Goal: Answer question/provide support: Answer question/provide support

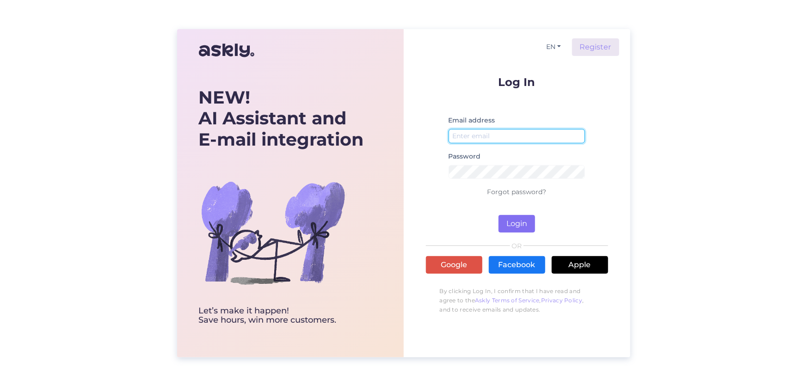
type input "[EMAIL_ADDRESS][DOMAIN_NAME]"
click at [528, 224] on button "Login" at bounding box center [517, 224] width 37 height 18
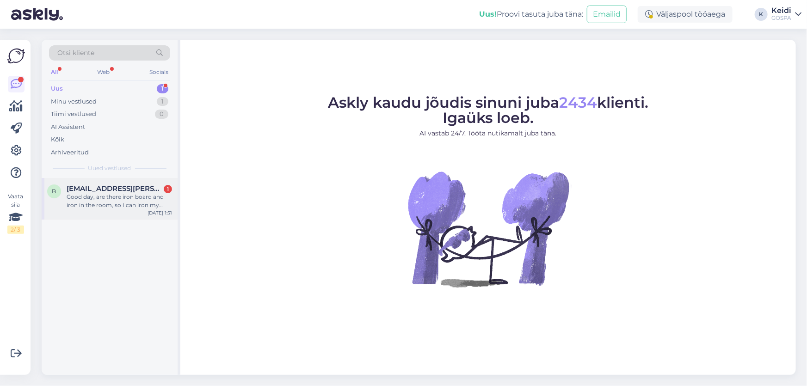
click at [133, 196] on div "Good day, are there iron board and iron in the room, so I can iron my clothes. …" at bounding box center [119, 201] width 105 height 17
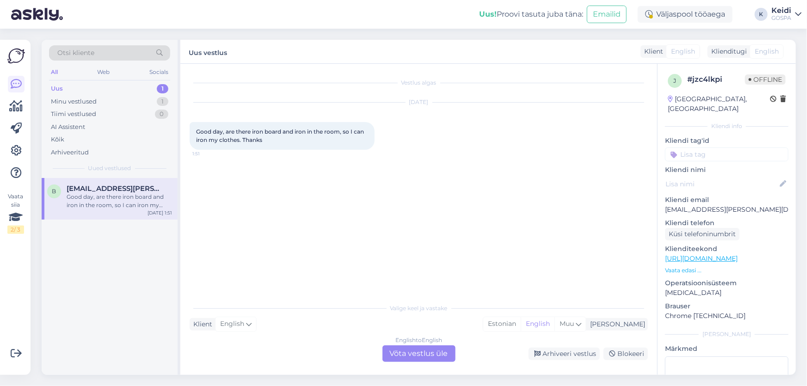
click at [431, 355] on div "English to English Võta vestlus üle" at bounding box center [418, 353] width 73 height 17
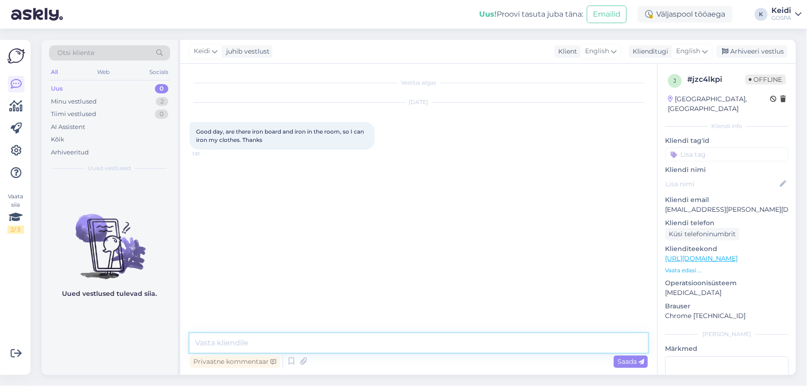
click at [287, 340] on textarea at bounding box center [419, 342] width 458 height 19
drag, startPoint x: 300, startPoint y: 343, endPoint x: 190, endPoint y: 355, distance: 111.1
click at [190, 355] on div "Room service will bring you iron board and iron into you room Privaatne komment…" at bounding box center [419, 351] width 458 height 37
click at [268, 343] on textarea "Iron board and iron into you room" at bounding box center [419, 342] width 458 height 19
click at [194, 342] on textarea "Iron board and iron are not in the room, but room servise can bring you." at bounding box center [419, 342] width 458 height 19
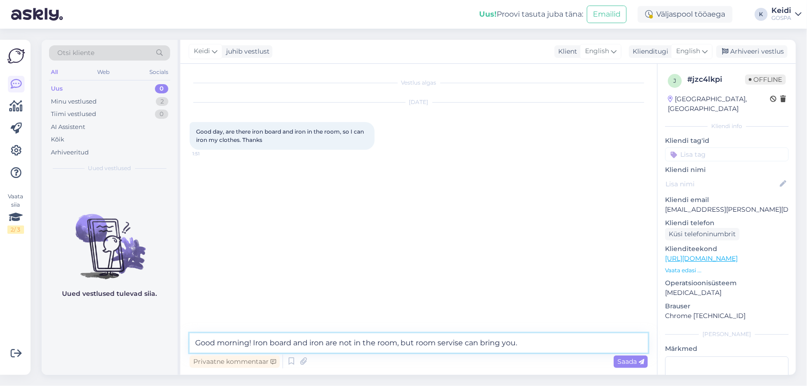
click at [459, 347] on textarea "Good morning! Iron board and iron are not in the room, but room servise can bri…" at bounding box center [419, 342] width 458 height 19
click at [520, 343] on textarea "Good morning! Iron board and iron are not in the room, but room service can bri…" at bounding box center [419, 342] width 458 height 19
type textarea "Good morning! Iron board and iron are not in the room, but room service can bri…"
click at [630, 365] on span "Saada" at bounding box center [630, 362] width 27 height 8
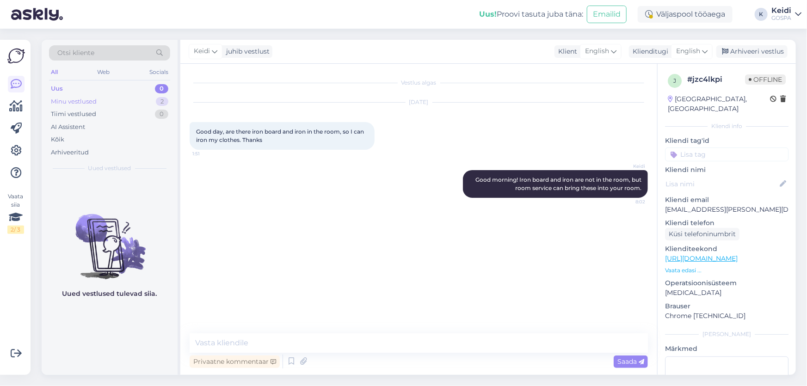
click at [70, 100] on div "Minu vestlused" at bounding box center [74, 101] width 46 height 9
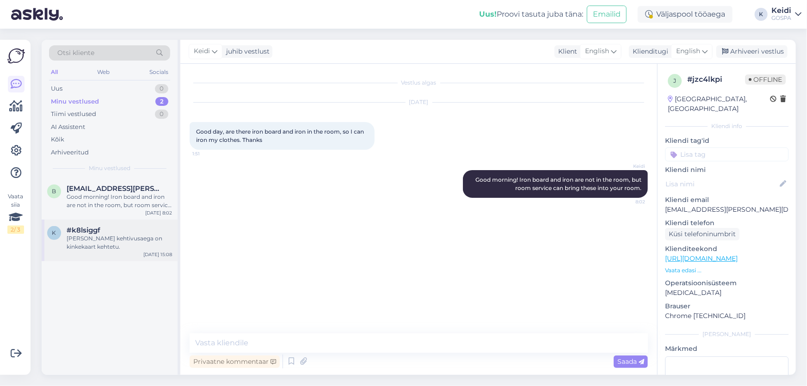
click at [111, 240] on div "[PERSON_NAME] kehtivusaega on kinkekaart kehtetu." at bounding box center [119, 242] width 105 height 17
